Goal: Task Accomplishment & Management: Manage account settings

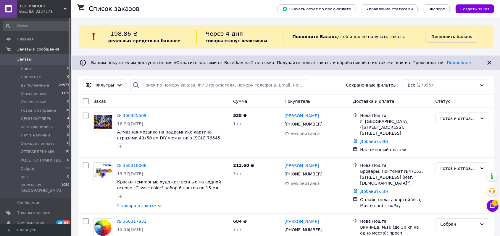
click at [30, 59] on span "Заказы" at bounding box center [36, 59] width 38 height 5
click at [36, 112] on span "Готов к отправке" at bounding box center [38, 110] width 35 height 5
